Goal: Obtain resource: Obtain resource

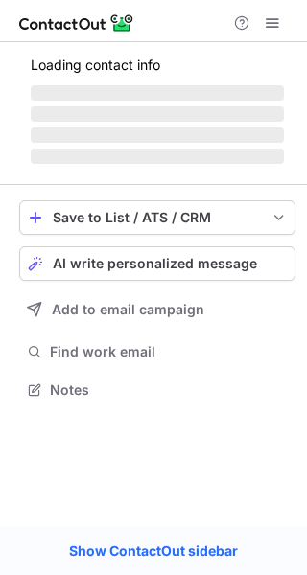
scroll to position [370, 307]
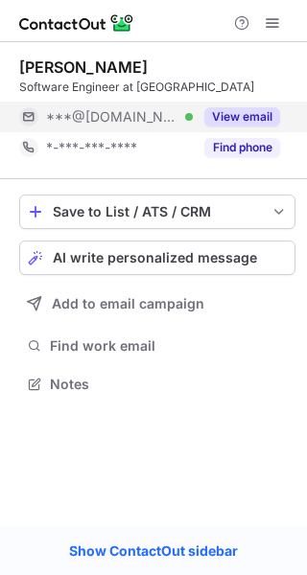
scroll to position [370, 307]
click at [221, 123] on button "View email" at bounding box center [242, 116] width 76 height 19
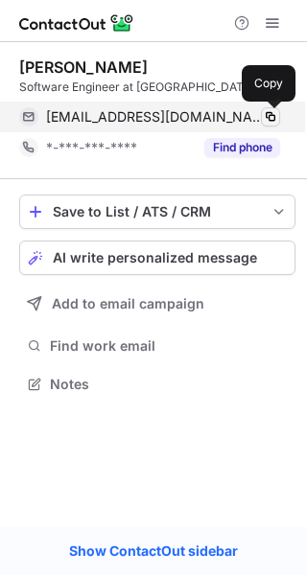
click at [271, 119] on span at bounding box center [270, 116] width 15 height 15
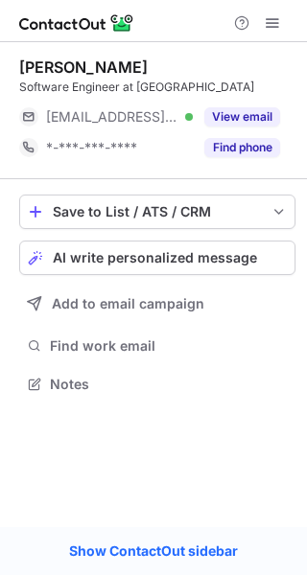
scroll to position [370, 307]
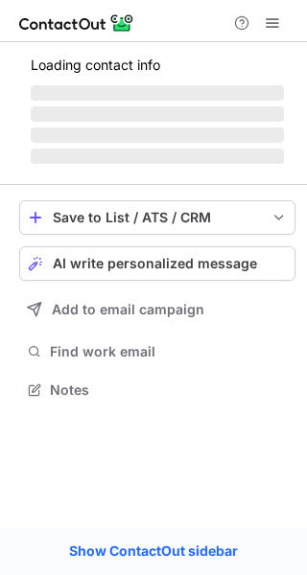
scroll to position [370, 307]
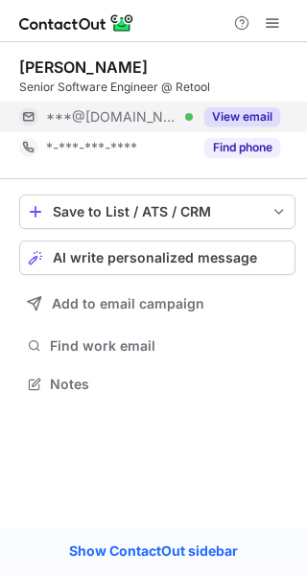
click at [265, 116] on button "View email" at bounding box center [242, 116] width 76 height 19
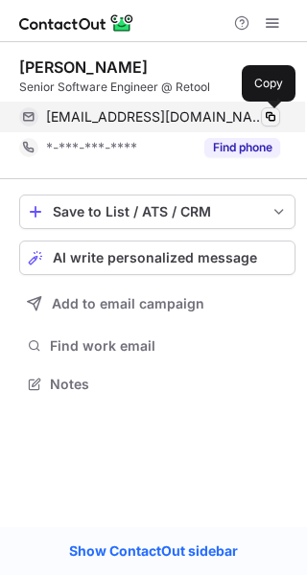
click at [271, 112] on span at bounding box center [270, 116] width 15 height 15
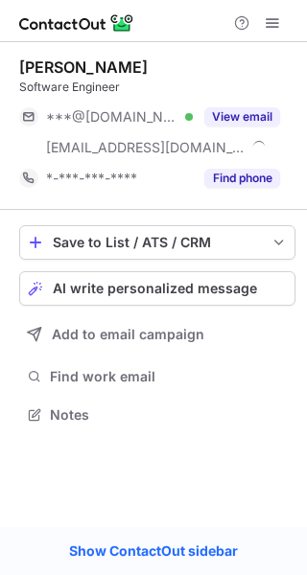
scroll to position [401, 307]
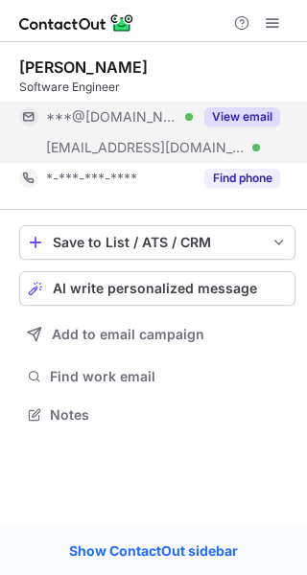
click at [262, 118] on button "View email" at bounding box center [242, 116] width 76 height 19
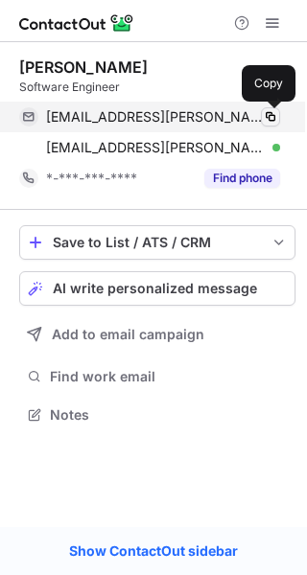
click at [273, 115] on span at bounding box center [270, 116] width 15 height 15
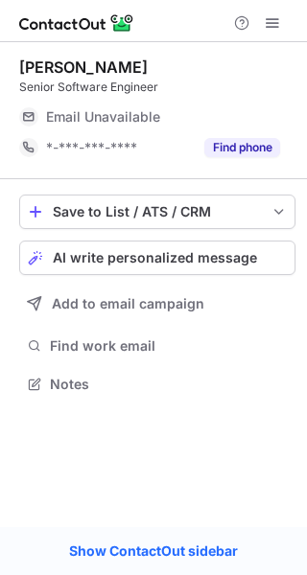
scroll to position [370, 307]
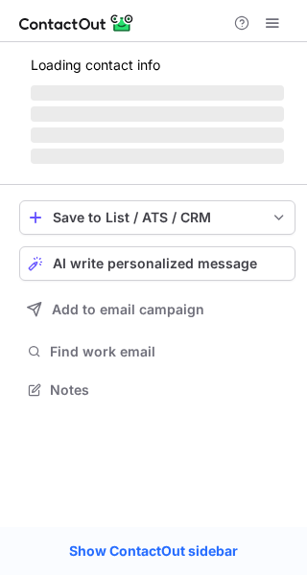
scroll to position [370, 307]
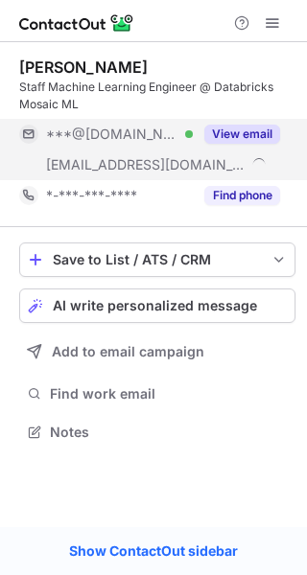
click at [228, 127] on button "View email" at bounding box center [242, 134] width 76 height 19
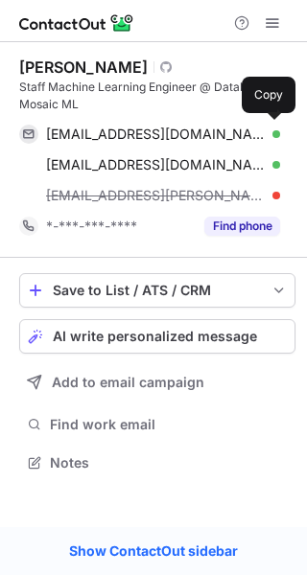
scroll to position [449, 307]
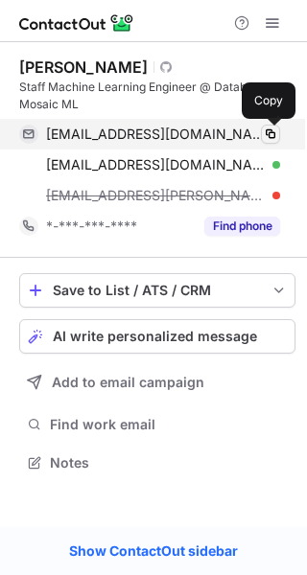
click at [274, 133] on span at bounding box center [270, 134] width 15 height 15
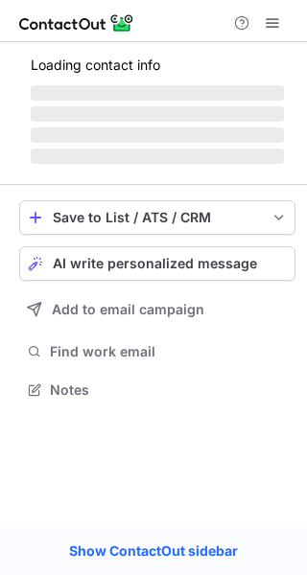
scroll to position [431, 307]
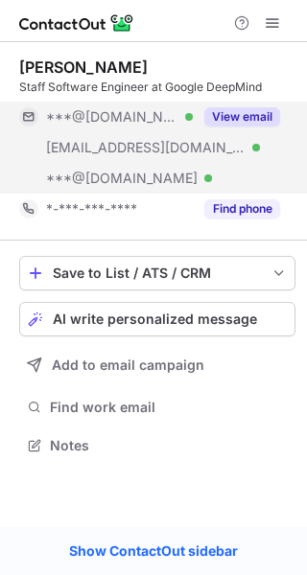
click at [239, 115] on button "View email" at bounding box center [242, 116] width 76 height 19
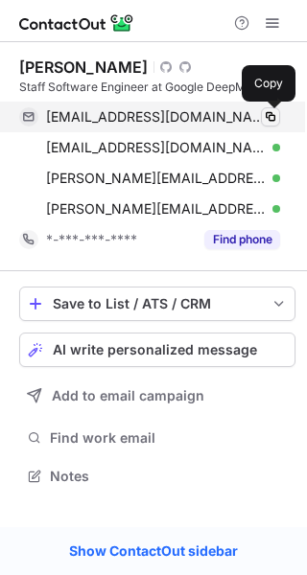
click at [269, 112] on span at bounding box center [270, 116] width 15 height 15
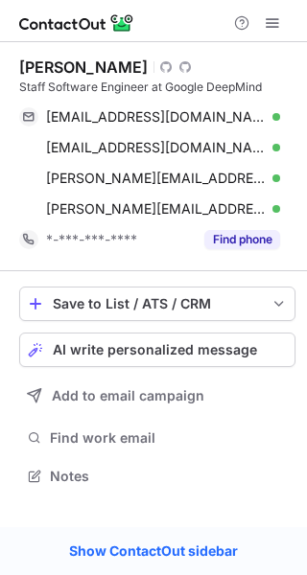
scroll to position [462, 307]
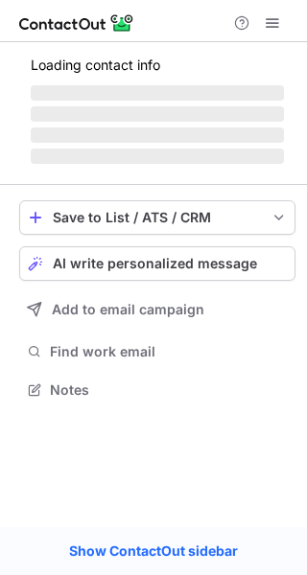
scroll to position [387, 307]
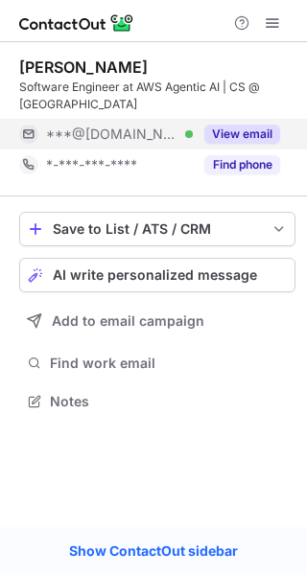
click at [246, 136] on button "View email" at bounding box center [242, 134] width 76 height 19
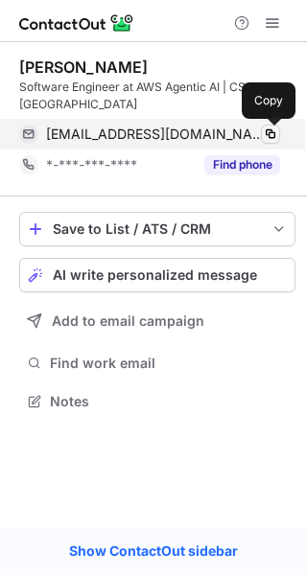
click at [268, 132] on span at bounding box center [270, 134] width 15 height 15
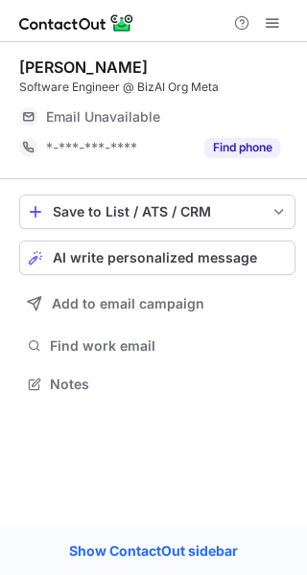
scroll to position [370, 307]
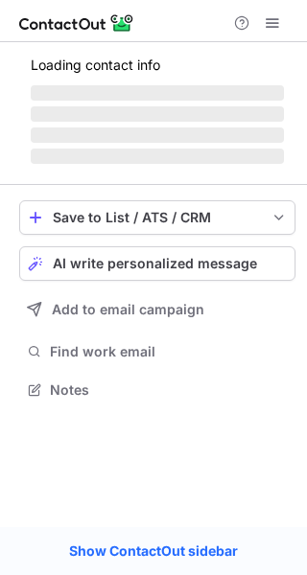
scroll to position [401, 307]
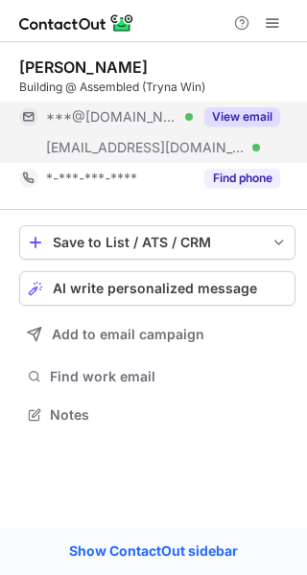
click at [237, 119] on button "View email" at bounding box center [242, 116] width 76 height 19
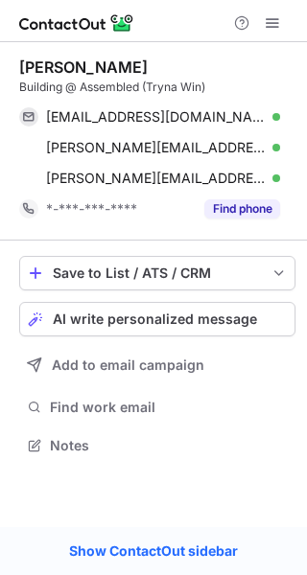
scroll to position [431, 307]
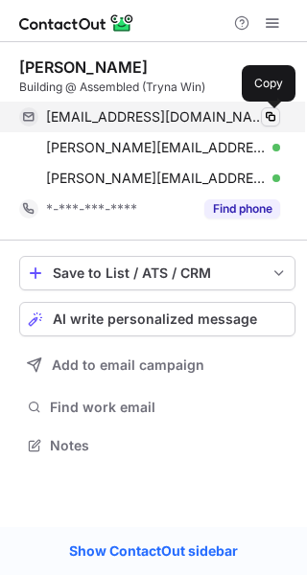
click at [270, 114] on span at bounding box center [270, 116] width 15 height 15
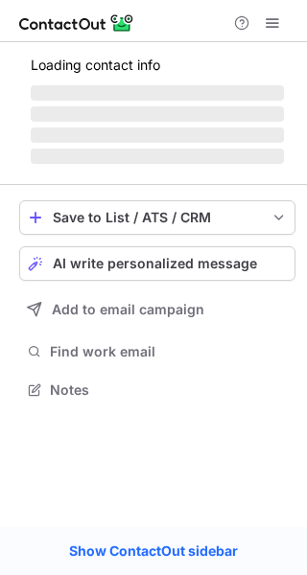
scroll to position [401, 307]
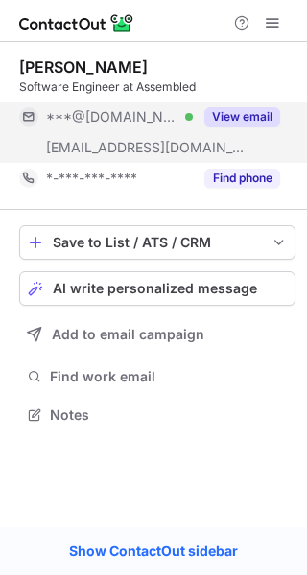
click at [242, 112] on button "View email" at bounding box center [242, 116] width 76 height 19
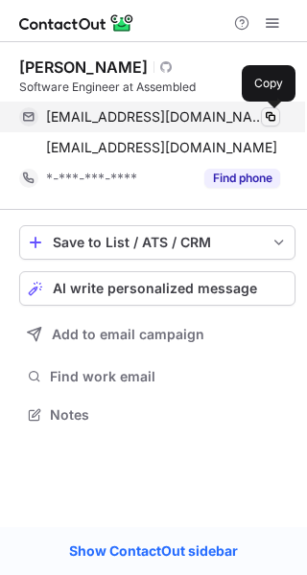
click at [272, 107] on button at bounding box center [270, 116] width 19 height 19
